Goal: Task Accomplishment & Management: Manage account settings

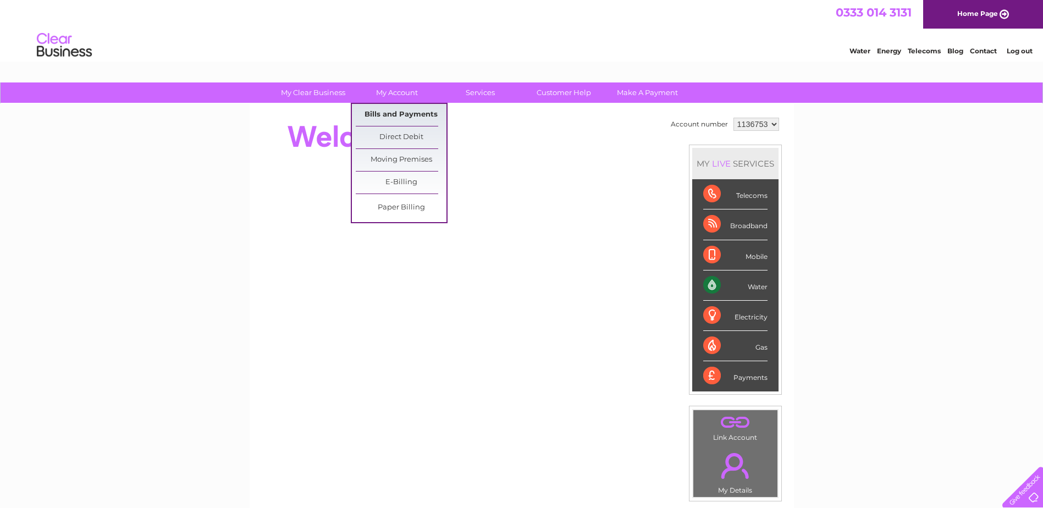
click at [392, 114] on link "Bills and Payments" at bounding box center [401, 115] width 91 height 22
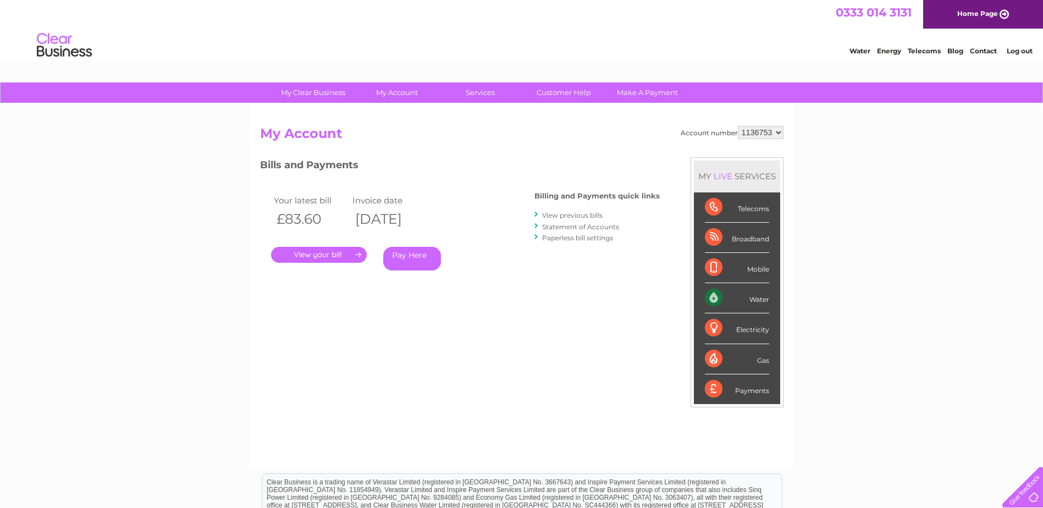
click at [307, 256] on link "." at bounding box center [319, 255] width 96 height 16
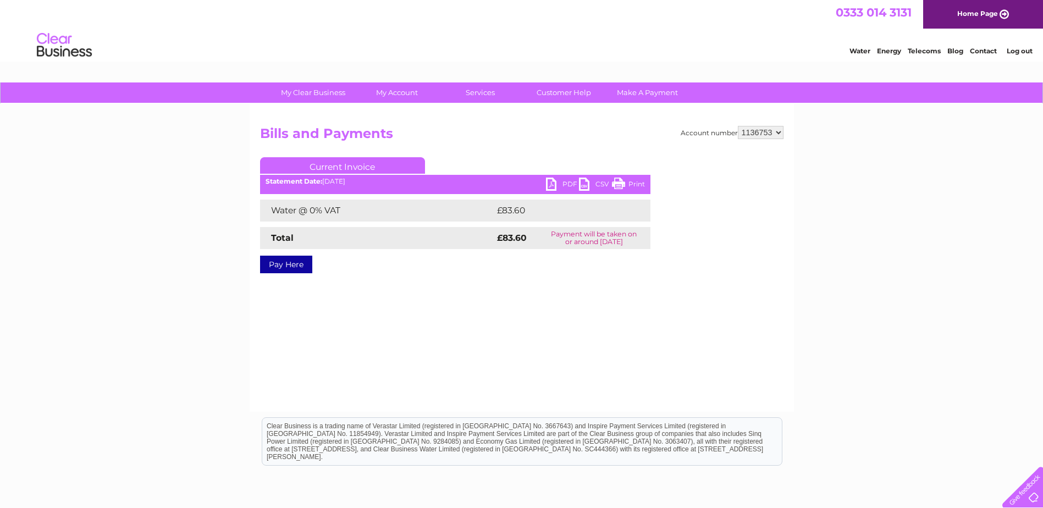
click at [551, 181] on link "PDF" at bounding box center [562, 186] width 33 height 16
